Goal: Information Seeking & Learning: Find specific fact

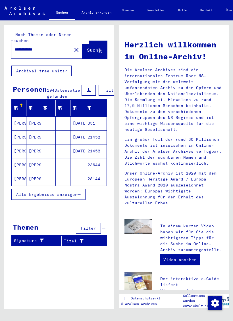
click at [79, 196] on button "Alle Ergebnisse anzeigen" at bounding box center [48, 194] width 74 height 11
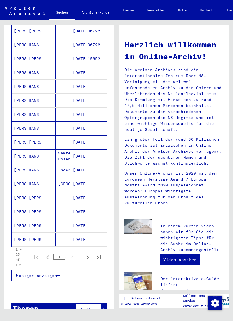
scroll to position [217, 0]
click at [88, 259] on icon "Next page" at bounding box center [87, 257] width 8 height 8
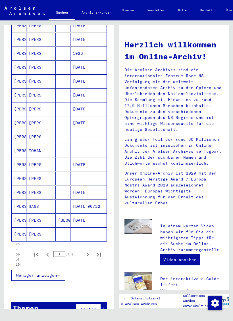
scroll to position [222, 0]
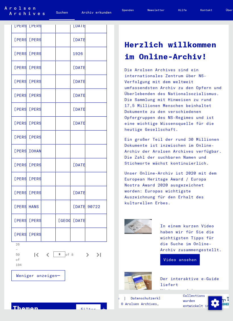
click at [88, 256] on icon "Next page" at bounding box center [87, 255] width 8 height 8
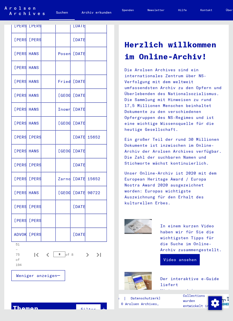
click at [88, 257] on icon "Next page" at bounding box center [87, 255] width 8 height 8
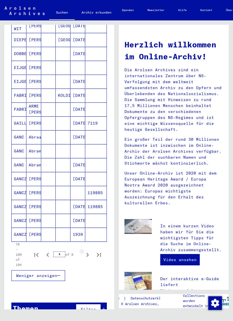
click at [87, 257] on icon "Next page" at bounding box center [87, 255] width 8 height 8
type input "*"
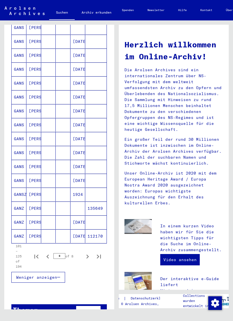
scroll to position [221, 0]
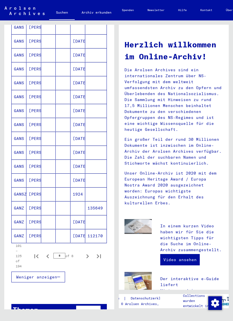
click at [35, 208] on mat-cell "[PERSON_NAME]" at bounding box center [33, 208] width 15 height 14
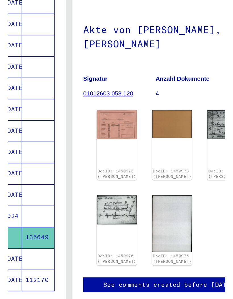
scroll to position [2, 0]
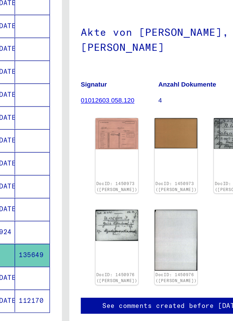
click at [135, 186] on div "DocID: 1450976 ([PERSON_NAME])" at bounding box center [148, 209] width 26 height 46
click at [135, 186] on img at bounding box center [148, 195] width 26 height 19
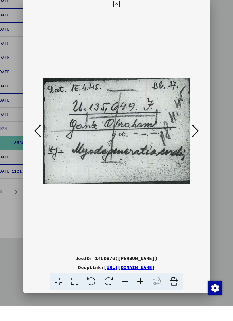
click at [116, 279] on link "[URL][DOMAIN_NAME]" at bounding box center [129, 282] width 51 height 6
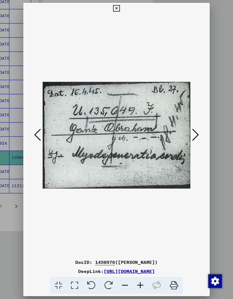
click at [119, 5] on icon at bounding box center [116, 8] width 7 height 7
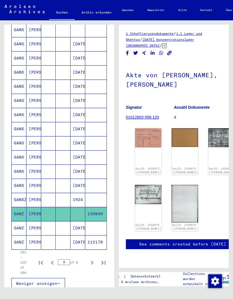
click at [35, 246] on mat-cell "[PERSON_NAME]" at bounding box center [33, 243] width 15 height 14
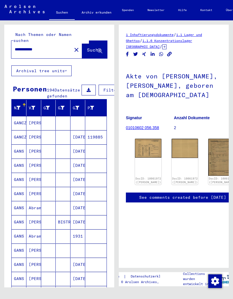
click at [33, 47] on input "**********" at bounding box center [42, 50] width 54 height 6
click at [29, 47] on input "**********" at bounding box center [42, 50] width 54 height 6
